Goal: Task Accomplishment & Management: Use online tool/utility

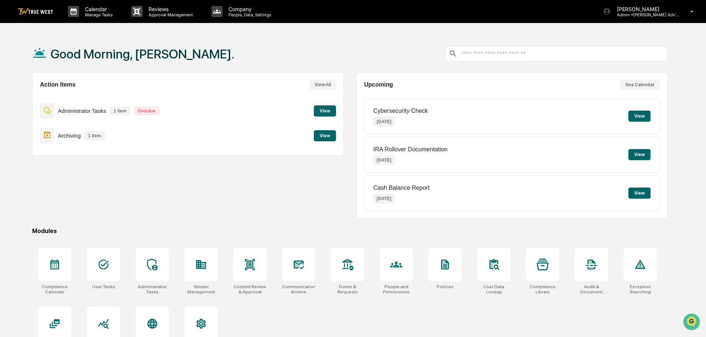
click at [325, 135] on button "View" at bounding box center [325, 135] width 22 height 11
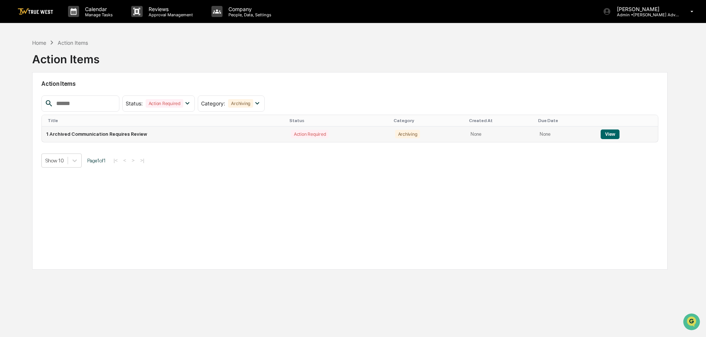
click at [609, 134] on button "View" at bounding box center [610, 134] width 19 height 10
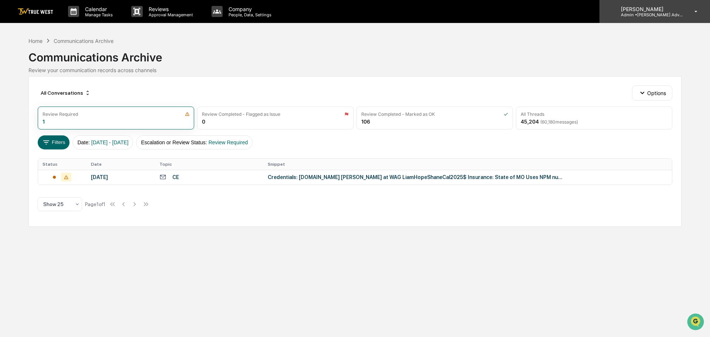
click at [642, 13] on p "Admin • [PERSON_NAME] Advisory Group" at bounding box center [649, 14] width 69 height 5
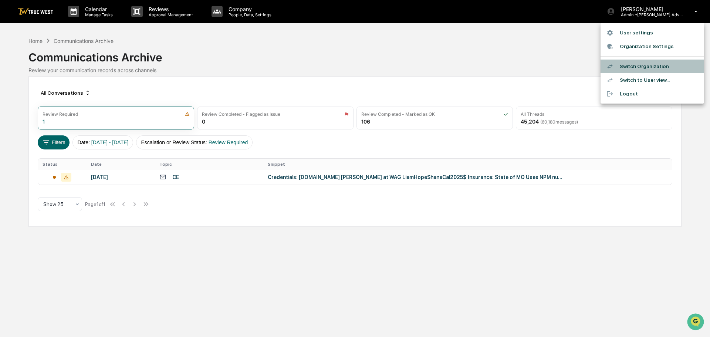
click at [641, 64] on li "Switch Organization" at bounding box center [652, 67] width 104 height 14
